Goal: Information Seeking & Learning: Find specific fact

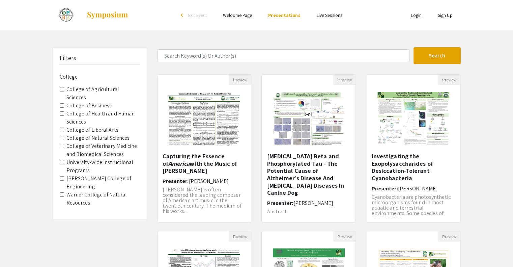
click at [114, 14] on img at bounding box center [107, 15] width 42 height 8
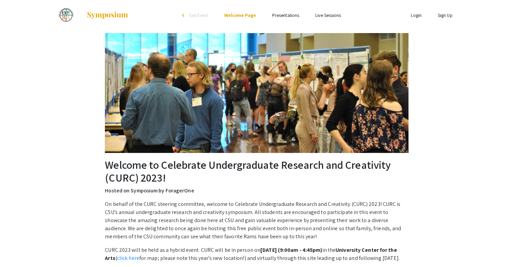
click at [285, 16] on link "Presentations" at bounding box center [285, 15] width 27 height 6
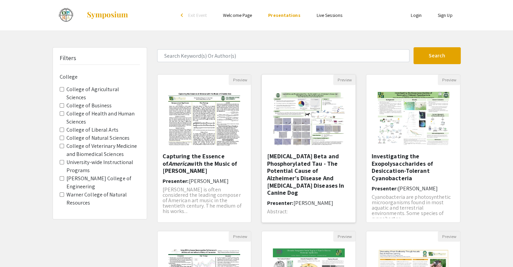
scroll to position [1, 0]
click at [88, 142] on label "College of Veterinary Medicine and Biomedical Sciences" at bounding box center [103, 150] width 74 height 16
click at [64, 144] on Sciences "College of Veterinary Medicine and Biomedical Sciences" at bounding box center [62, 146] width 4 height 4
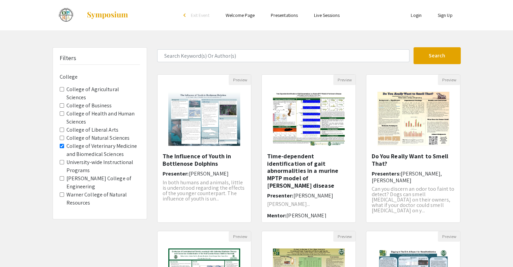
click at [207, 47] on div "Skip navigation arrow_back_ios Exit Event Welcome Page Presentations Live Sessi…" at bounding box center [256, 210] width 513 height 421
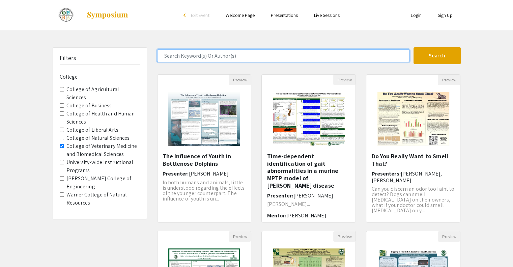
click at [207, 52] on input "Search Keyword(s) Or Author(s)" at bounding box center [283, 55] width 252 height 13
click at [414, 47] on button "Search" at bounding box center [437, 55] width 47 height 17
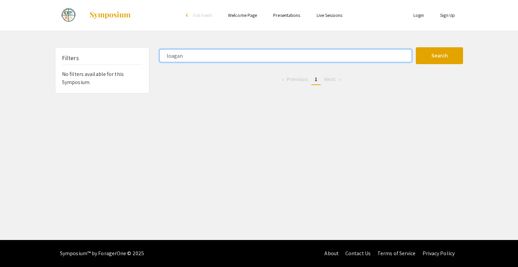
click at [416, 47] on button "Search" at bounding box center [439, 55] width 47 height 17
type input "[PERSON_NAME]"
click at [416, 47] on button "Search" at bounding box center [439, 55] width 47 height 17
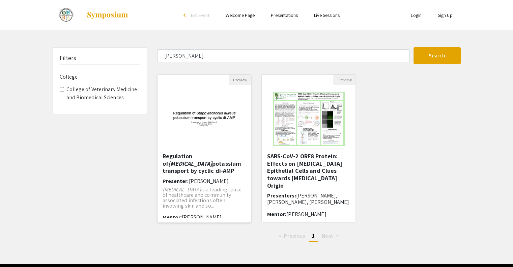
click at [221, 163] on h5 "Regulation of Staphylococcus aureus potassium transport by cyclic di-AMP" at bounding box center [205, 164] width 84 height 22
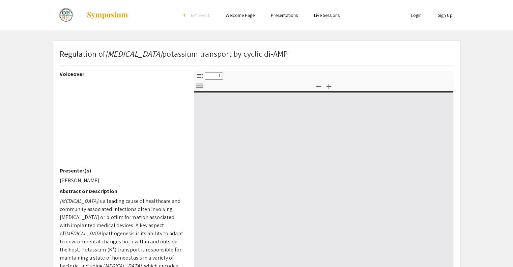
select select "custom"
type input "0"
select select "custom"
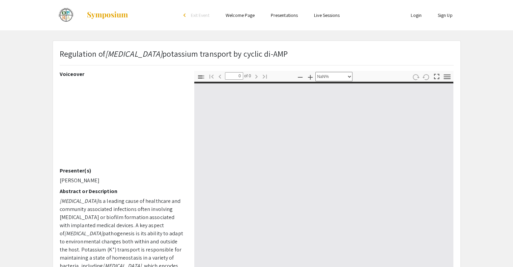
type input "1"
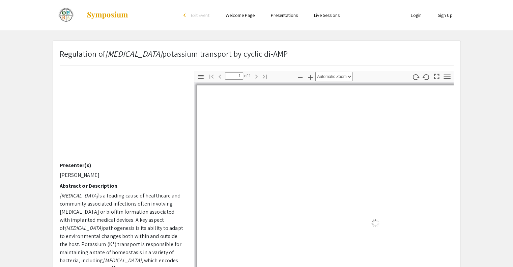
select select "auto"
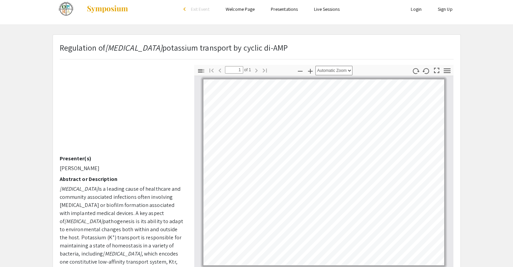
scroll to position [7, 0]
drag, startPoint x: 319, startPoint y: 51, endPoint x: 56, endPoint y: 51, distance: 263.3
click at [56, 51] on div "Regulation of Staphylococcus aureus potassium transport by cyclic di-AMP" at bounding box center [257, 52] width 404 height 23
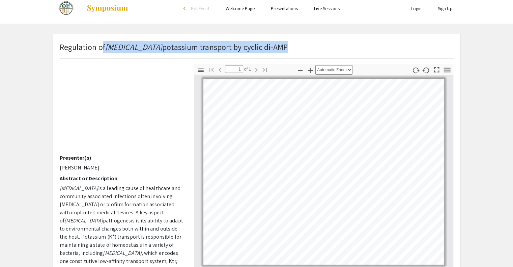
drag, startPoint x: 58, startPoint y: 50, endPoint x: 101, endPoint y: 49, distance: 42.9
click at [101, 49] on div "Regulation of Staphylococcus aureus potassium transport by cyclic di-AMP" at bounding box center [257, 52] width 404 height 23
click at [101, 49] on p "Regulation of Staphylococcus aureus potassium transport by cyclic di-AMP" at bounding box center [174, 47] width 228 height 12
drag, startPoint x: 62, startPoint y: 47, endPoint x: 267, endPoint y: 58, distance: 205.9
click at [267, 58] on div "Regulation of Staphylococcus aureus potassium transport by cyclic di-AMP" at bounding box center [174, 50] width 228 height 18
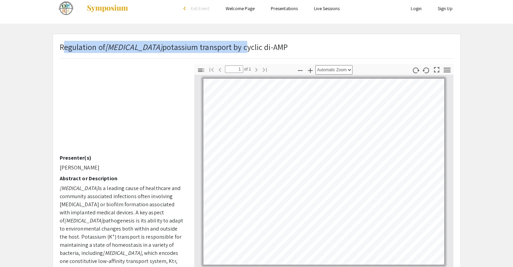
click at [267, 58] on div "Regulation of Staphylococcus aureus potassium transport by cyclic di-AMP" at bounding box center [174, 50] width 228 height 18
drag, startPoint x: 309, startPoint y: 51, endPoint x: 59, endPoint y: 48, distance: 249.1
click at [60, 48] on p "Regulation of Staphylococcus aureus potassium transport by cyclic di-AMP" at bounding box center [174, 47] width 228 height 12
copy p "Regulation of Staphylococcus aureus potassium transport by cyclic di-AMP"
click at [447, 70] on icon "button" at bounding box center [447, 69] width 9 height 9
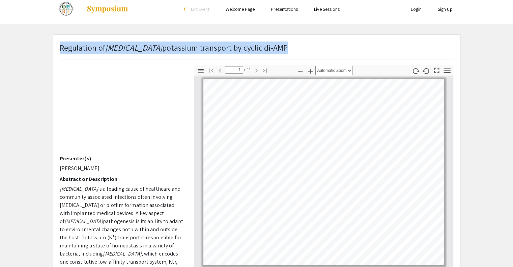
scroll to position [0, 0]
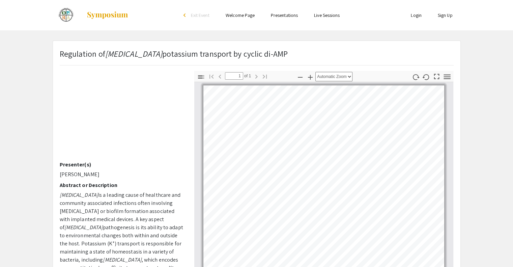
click at [62, 191] on em "Staphylococcus aureus" at bounding box center [79, 194] width 38 height 7
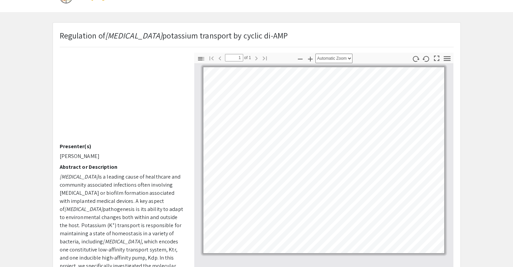
scroll to position [19, 0]
click at [198, 58] on icon "button" at bounding box center [201, 58] width 6 height 3
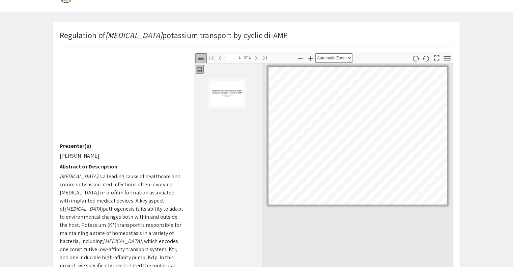
click at [222, 96] on img "Thumbnail of Page 1" at bounding box center [227, 93] width 34 height 26
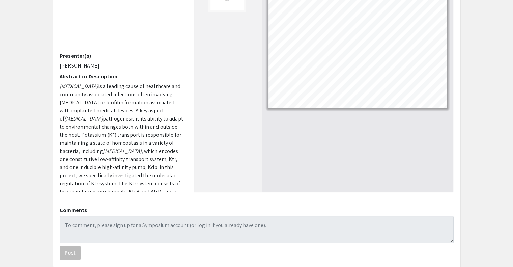
scroll to position [0, 0]
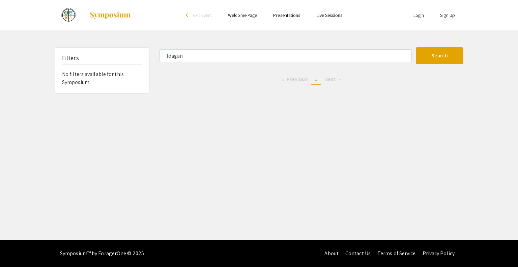
type input "loaan"
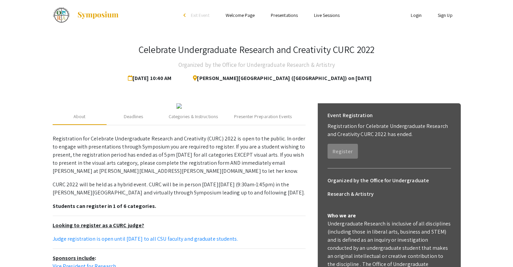
click at [287, 15] on link "Presentations" at bounding box center [284, 15] width 27 height 6
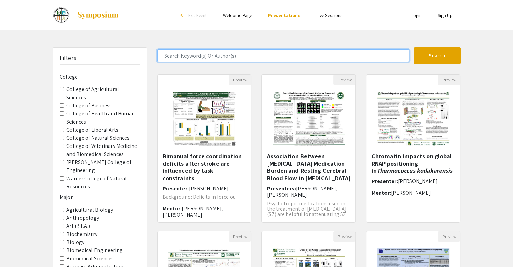
click at [207, 54] on input "Search Keyword(s) Or Author(s)" at bounding box center [283, 55] width 252 height 13
click at [414, 47] on button "Search" at bounding box center [437, 55] width 47 height 17
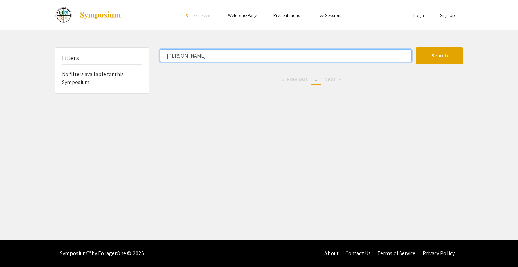
type input "[PERSON_NAME]"
click at [416, 47] on button "Search" at bounding box center [439, 55] width 47 height 17
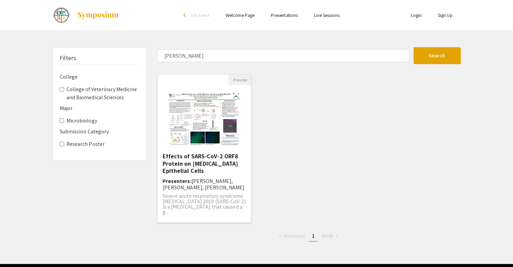
drag, startPoint x: 197, startPoint y: 177, endPoint x: 168, endPoint y: 157, distance: 34.3
click at [168, 157] on h5 "Effects of SARS-CoV-2 ORF8 Protein on Human Lung Epithelial Cells" at bounding box center [205, 164] width 84 height 22
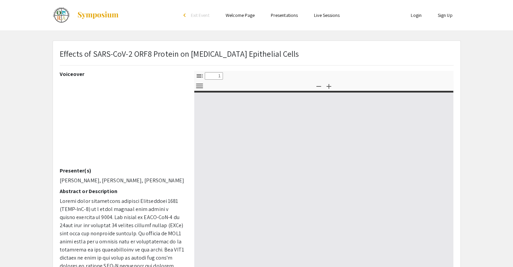
select select "custom"
type input "0"
select select "custom"
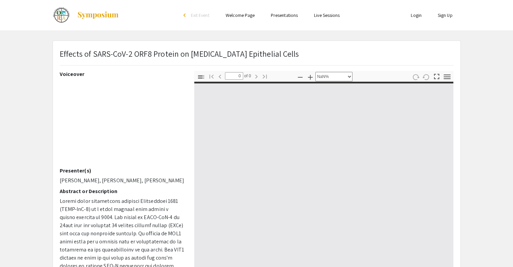
type input "1"
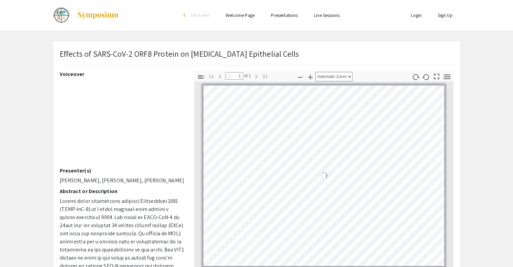
select select "auto"
drag, startPoint x: 294, startPoint y: 58, endPoint x: 56, endPoint y: 60, distance: 238.3
click at [56, 60] on div "Effects of SARS-CoV-2 ORF8 Protein on Human Lung Epithelial Cells" at bounding box center [257, 59] width 404 height 23
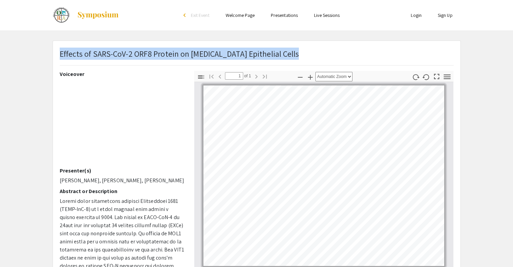
drag, startPoint x: 292, startPoint y: 54, endPoint x: 58, endPoint y: 52, distance: 233.3
click at [58, 52] on div "Effects of SARS-CoV-2 ORF8 Protein on Human Lung Epithelial Cells" at bounding box center [257, 59] width 404 height 23
drag, startPoint x: 58, startPoint y: 52, endPoint x: 61, endPoint y: 56, distance: 4.7
click at [61, 56] on div "Effects of SARS-CoV-2 ORF8 Protein on Human Lung Epithelial Cells" at bounding box center [257, 59] width 404 height 23
copy p "Effects of SARS-CoV-2 ORF8 Protein on Human Lung Epithelial Cells"
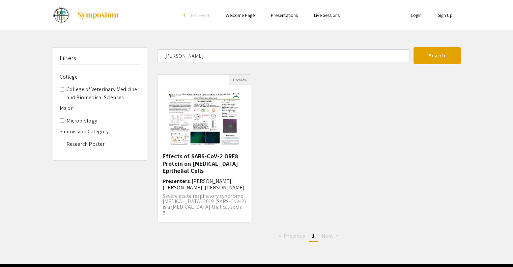
type input "lgoan"
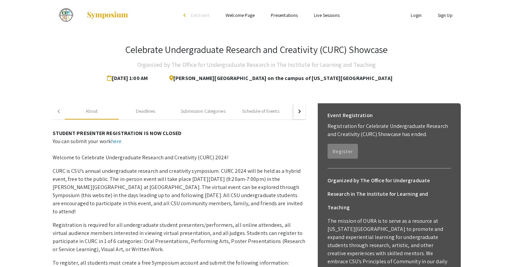
click at [294, 18] on link "Presentations" at bounding box center [284, 15] width 27 height 6
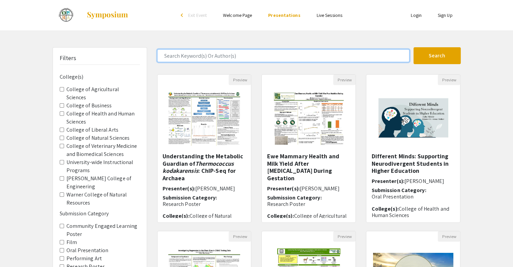
click at [269, 53] on input "Search Keyword(s) Or Author(s)" at bounding box center [283, 55] width 252 height 13
type input "[PERSON_NAME]"
click at [414, 47] on button "Search" at bounding box center [437, 55] width 47 height 17
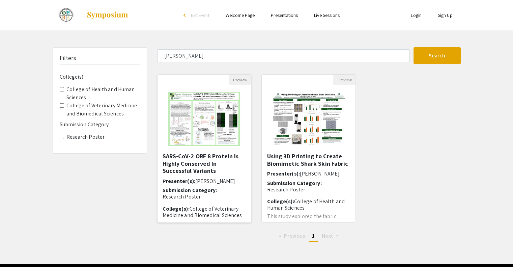
click at [219, 165] on h5 "SARS-CoV-2 ORF 8 Protein Is Highly Conserved In Successful Variants" at bounding box center [205, 164] width 84 height 22
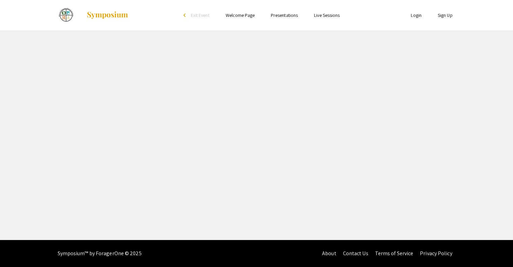
select select "custom"
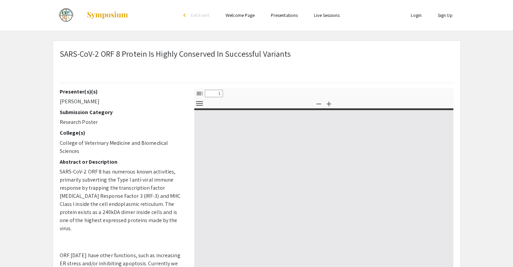
type input "0"
select select "custom"
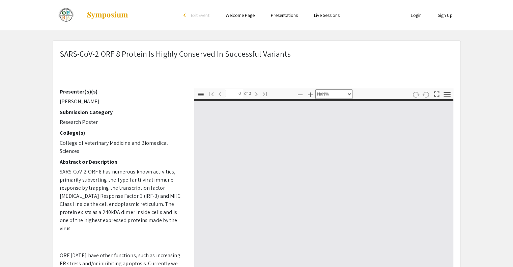
type input "1"
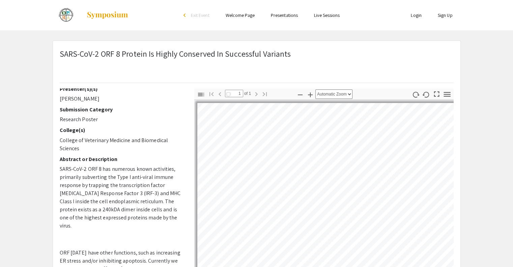
select select "auto"
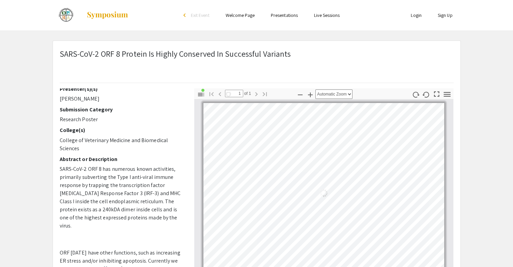
scroll to position [3, 0]
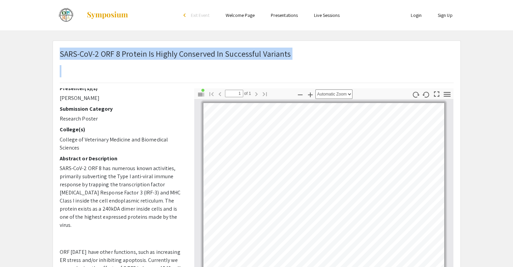
drag, startPoint x: 299, startPoint y: 56, endPoint x: 61, endPoint y: 57, distance: 238.7
click at [61, 57] on div "SARS-CoV-2 ORF 8 Protein Is Highly Conserved In Successful Variants" at bounding box center [257, 68] width 404 height 41
copy h1 "SARS-CoV-2 ORF 8 Protein Is Highly Conserved In Successful Variants"
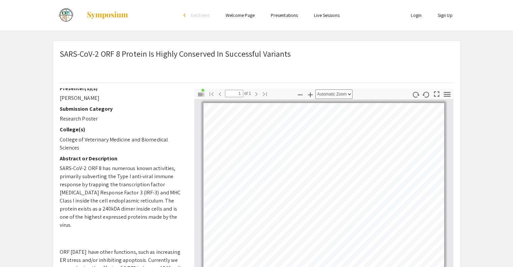
click at [55, 123] on div "Presenter(s)(s) [PERSON_NAME] Submission Category Research Poster College(s) Co…" at bounding box center [122, 206] width 135 height 236
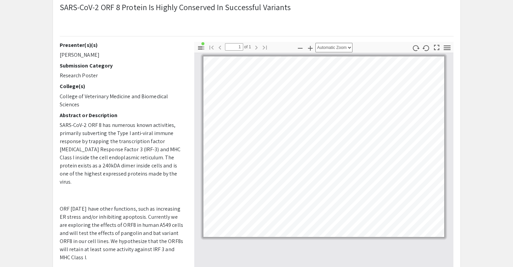
scroll to position [29, 0]
